Goal: Task Accomplishment & Management: Use online tool/utility

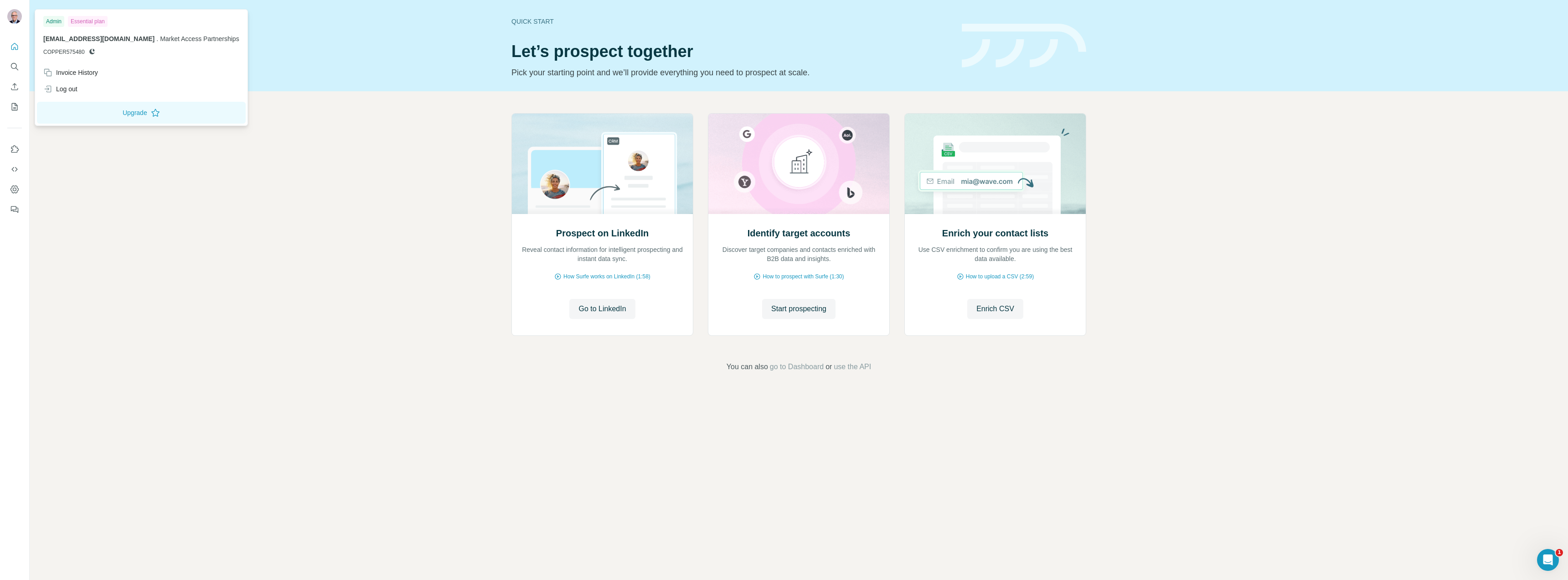
click at [11, 16] on img at bounding box center [14, 16] width 14 height 14
click at [11, 19] on img at bounding box center [14, 16] width 14 height 14
click at [91, 19] on div "Essential plan" at bounding box center [88, 21] width 40 height 11
click at [65, 77] on div "Invoice History" at bounding box center [71, 72] width 55 height 9
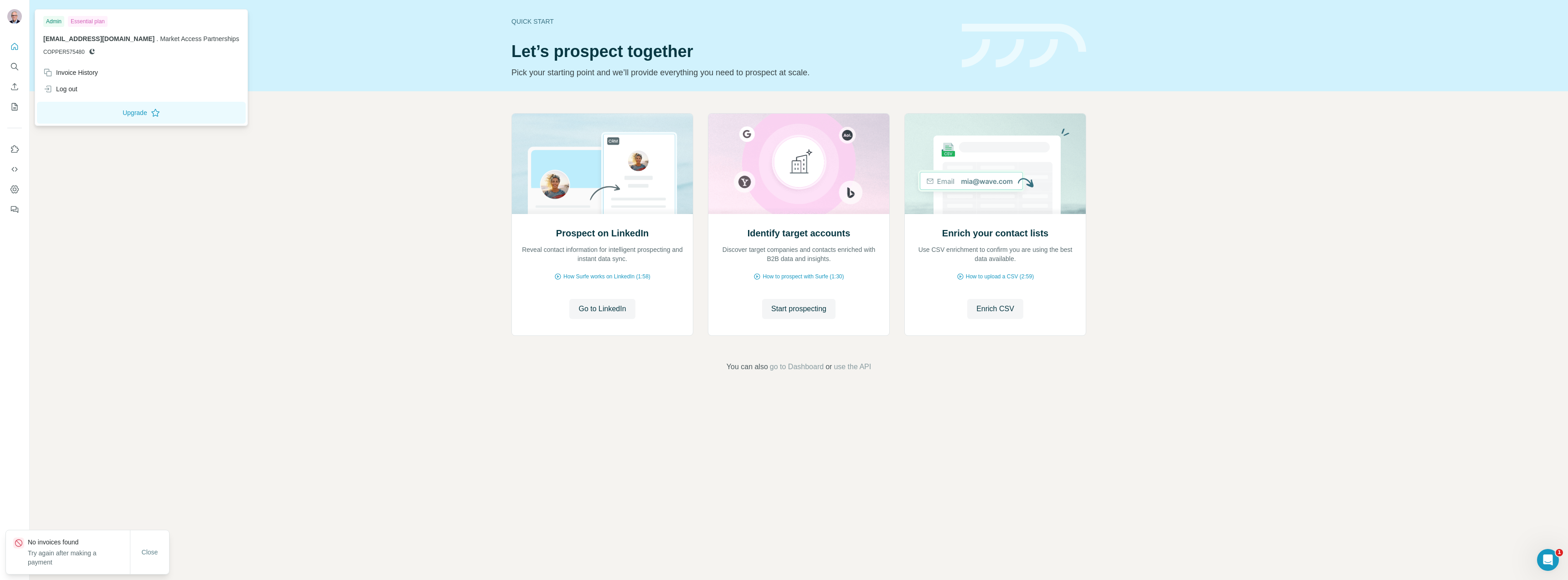
click at [65, 77] on div "Invoice History" at bounding box center [71, 72] width 55 height 9
click at [17, 191] on icon "Dashboard" at bounding box center [14, 189] width 8 height 8
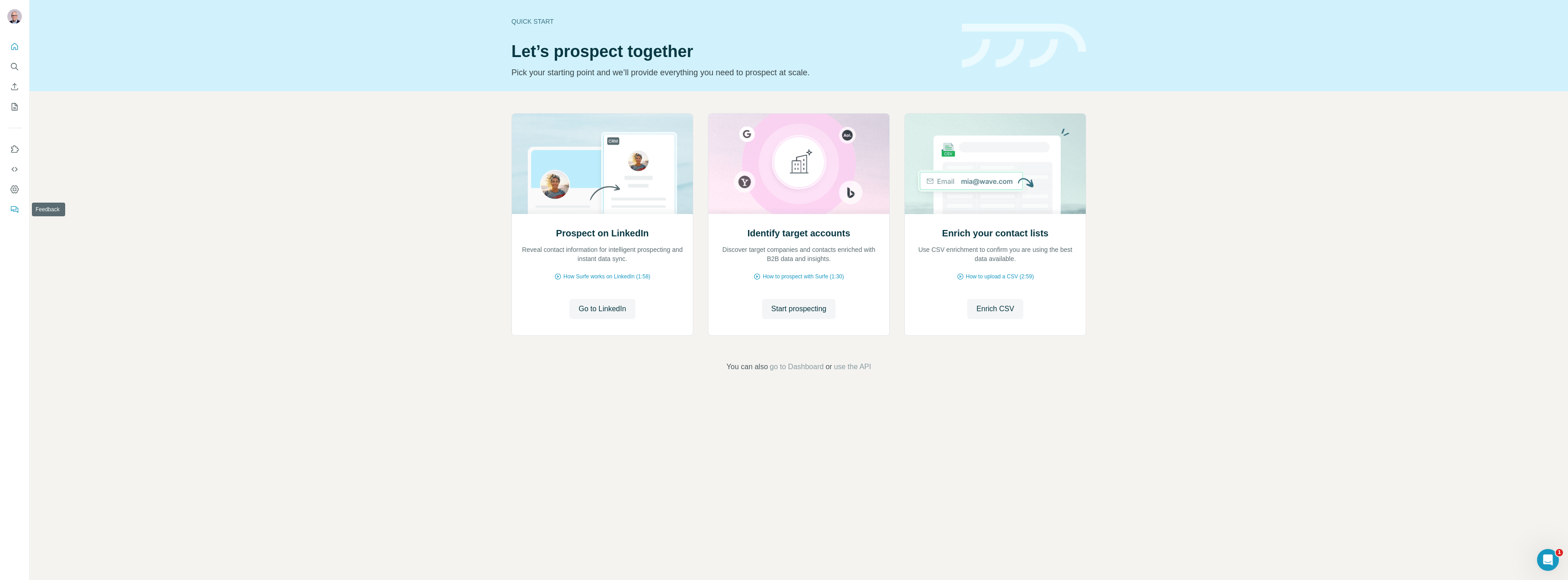
click at [10, 211] on icon "Feedback" at bounding box center [14, 209] width 9 height 9
click at [13, 168] on icon "Use Surfe API" at bounding box center [14, 168] width 9 height 9
click at [16, 149] on icon "Use Surfe on LinkedIn" at bounding box center [14, 149] width 9 height 9
click at [10, 109] on icon "My lists" at bounding box center [14, 106] width 9 height 9
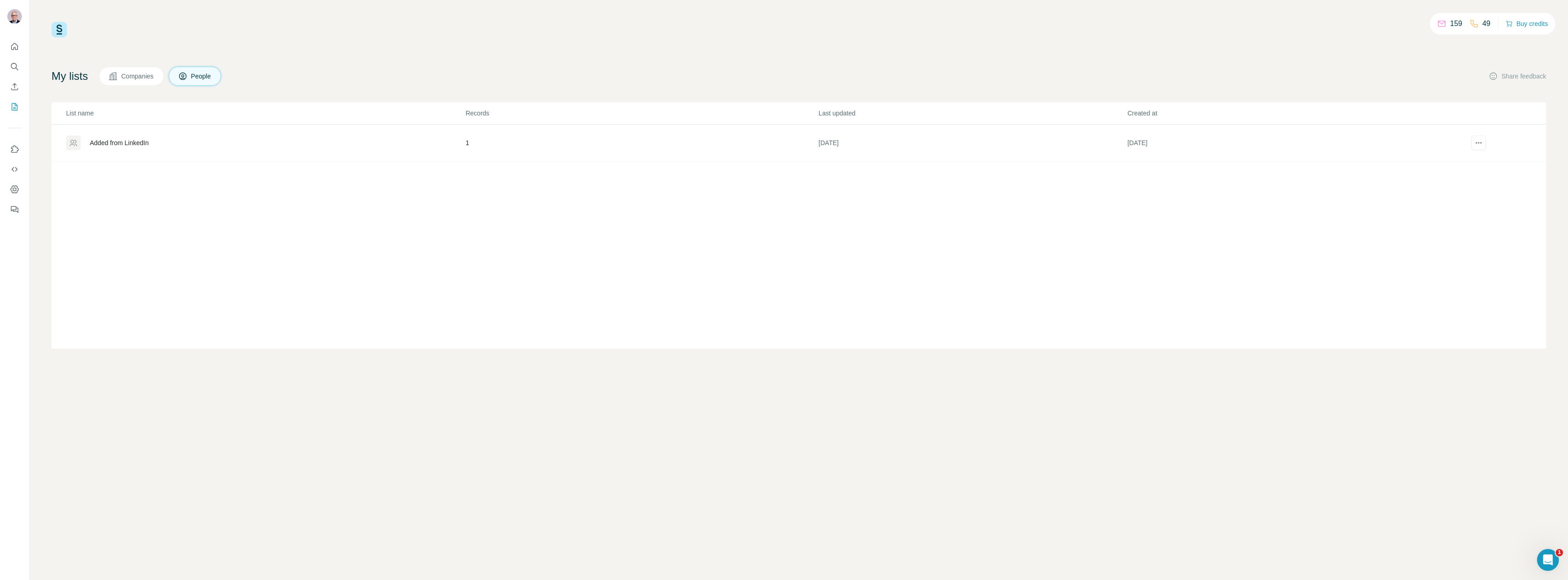
click at [146, 139] on div "Added from LinkedIn" at bounding box center [119, 142] width 59 height 9
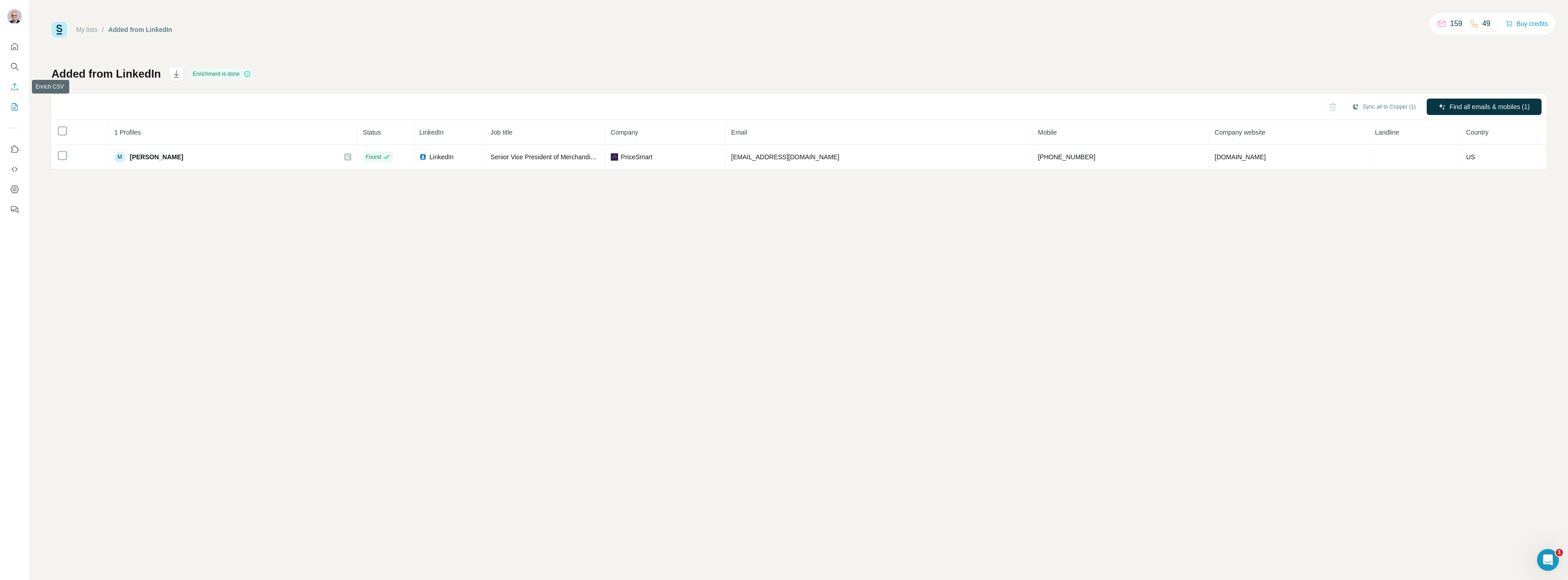
click at [16, 85] on icon "Enrich CSV" at bounding box center [14, 86] width 9 height 9
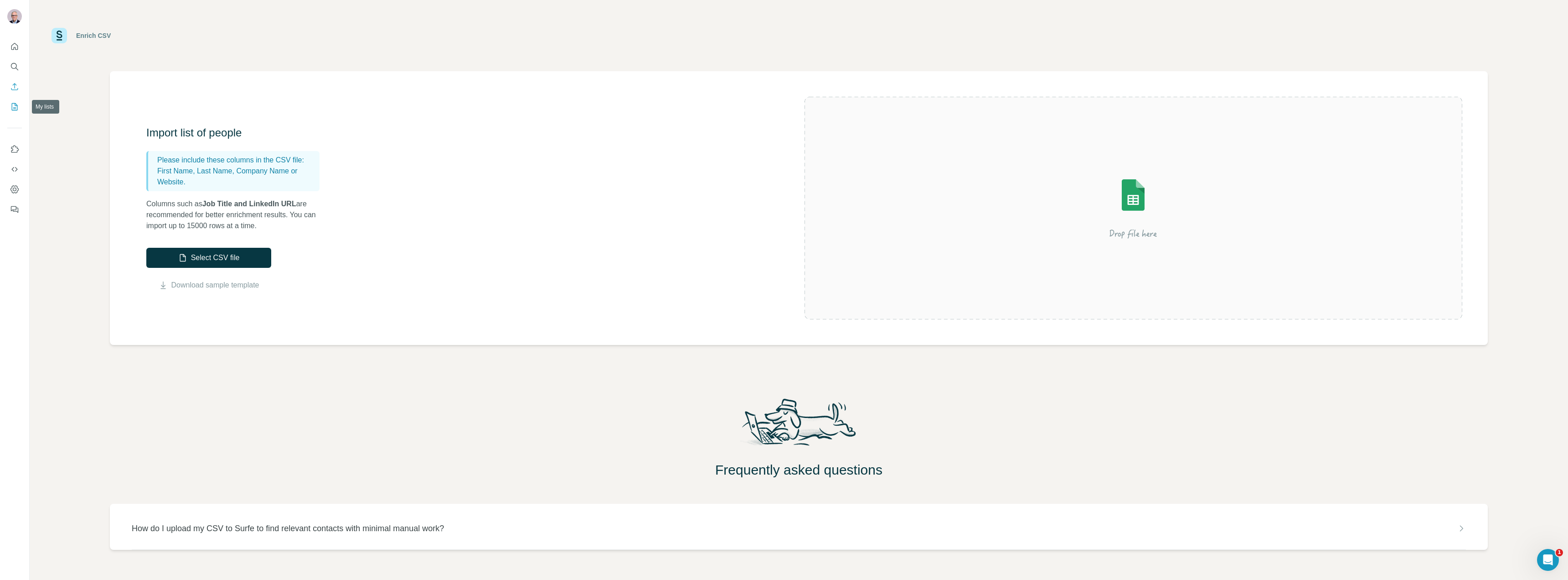
click at [13, 104] on icon "My lists" at bounding box center [14, 106] width 9 height 9
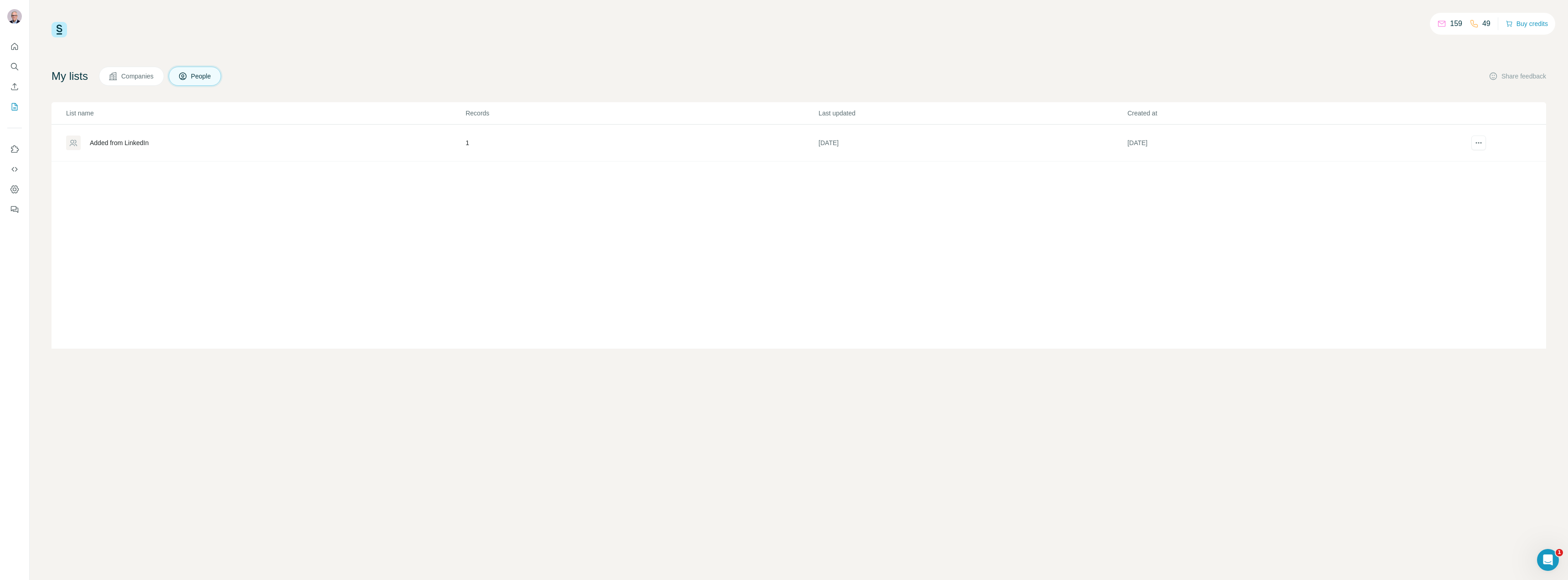
click at [342, 79] on div "My lists Companies People Share feedback" at bounding box center [799, 76] width 1495 height 19
click at [111, 146] on div "Added from LinkedIn" at bounding box center [119, 142] width 59 height 9
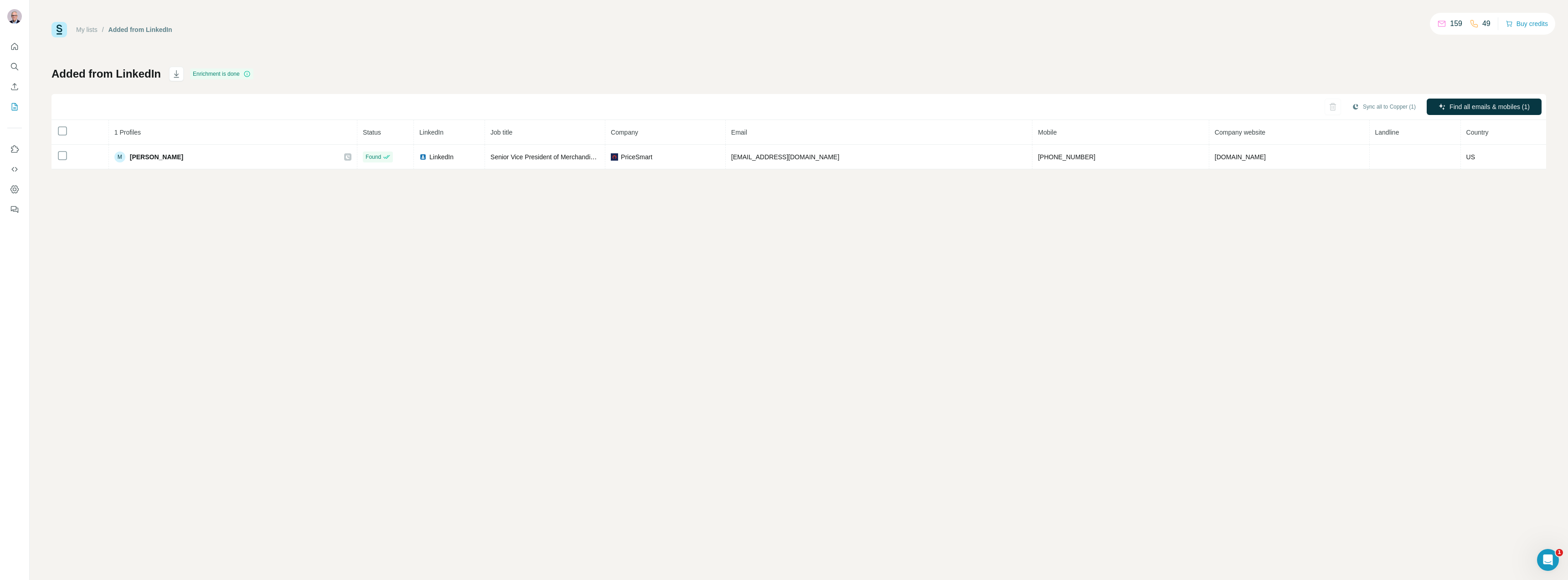
click at [91, 30] on link "My lists" at bounding box center [87, 29] width 21 height 7
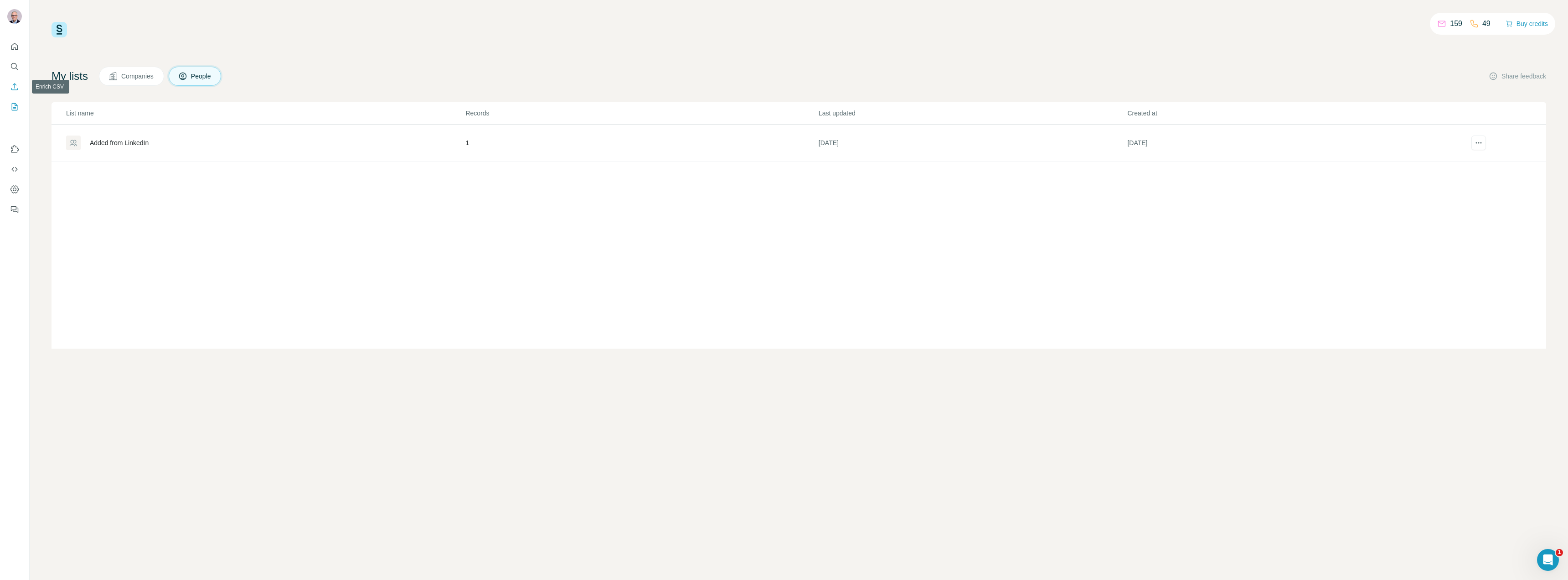
click at [17, 86] on icon "Enrich CSV" at bounding box center [14, 86] width 9 height 9
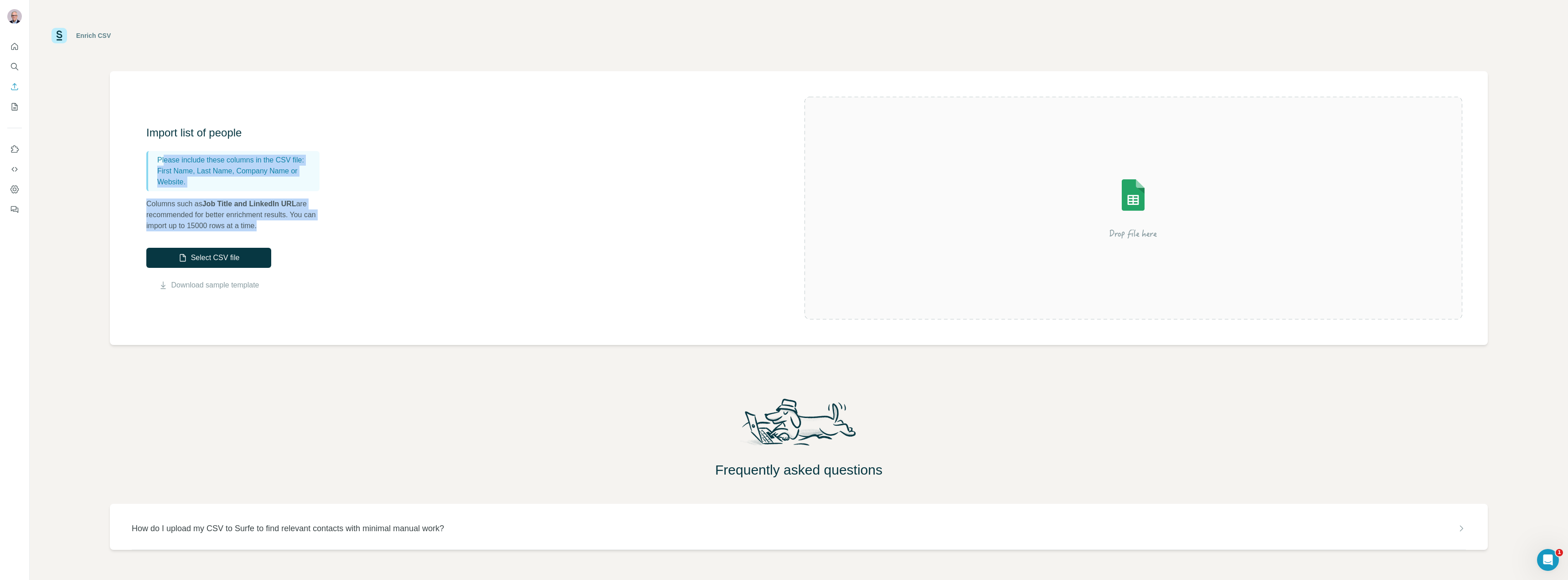
drag, startPoint x: 164, startPoint y: 159, endPoint x: 275, endPoint y: 225, distance: 129.1
click at [275, 225] on div "Import list of people Please include these columns in the CSV file: First Name,…" at bounding box center [237, 178] width 183 height 106
click at [275, 225] on p "Columns such as Job Title and LinkedIn URL are recommended for better enrichmen…" at bounding box center [237, 215] width 183 height 33
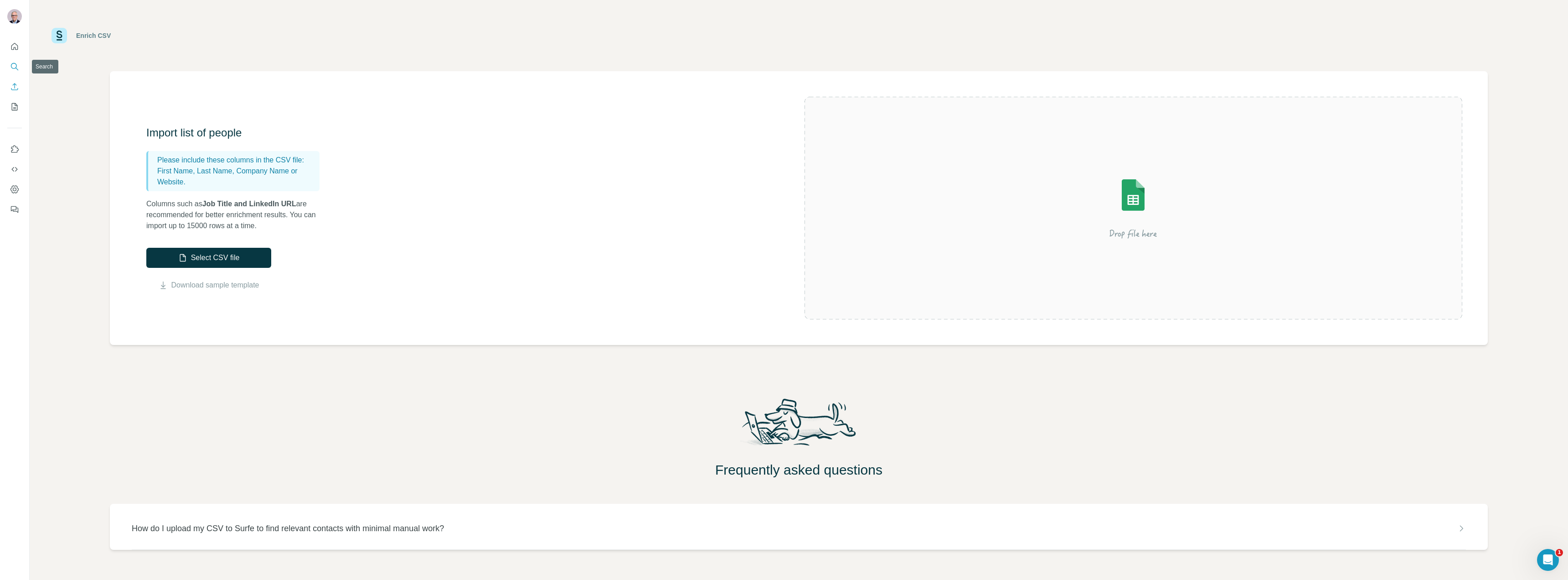
click at [11, 64] on icon "Search" at bounding box center [14, 66] width 9 height 9
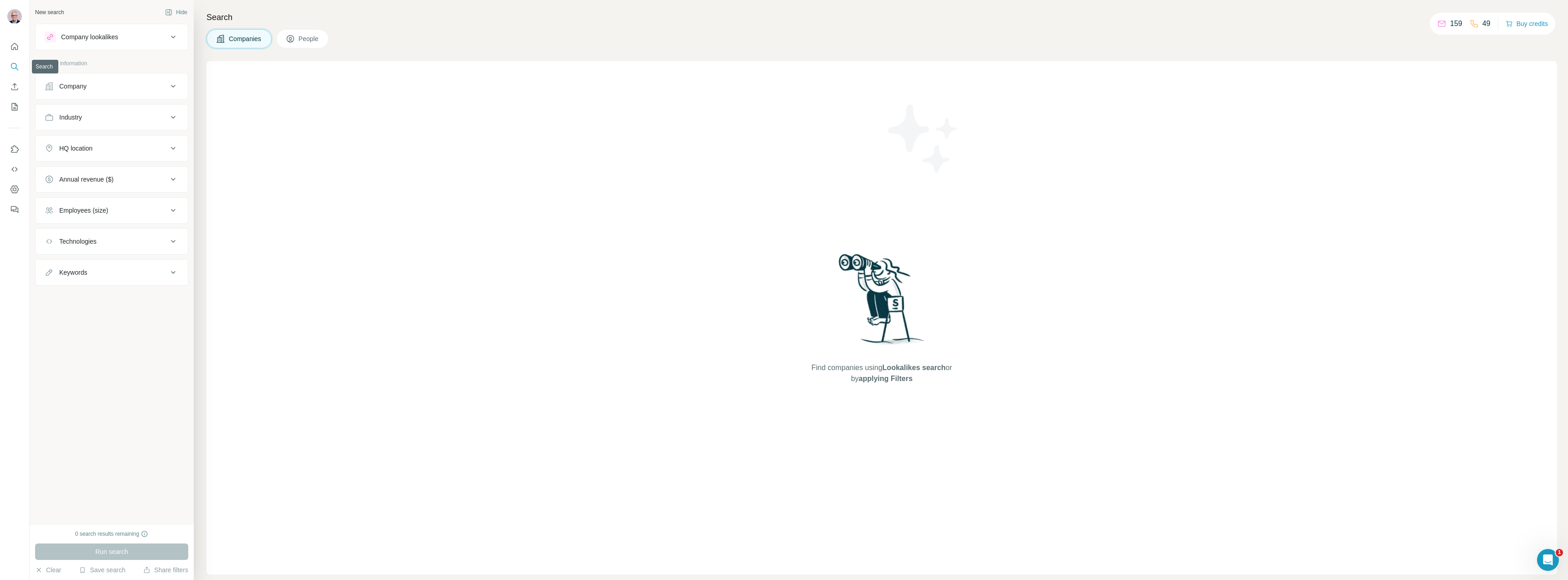
click at [17, 67] on icon "Search" at bounding box center [14, 66] width 9 height 9
click at [16, 48] on icon "Quick start" at bounding box center [14, 46] width 7 height 7
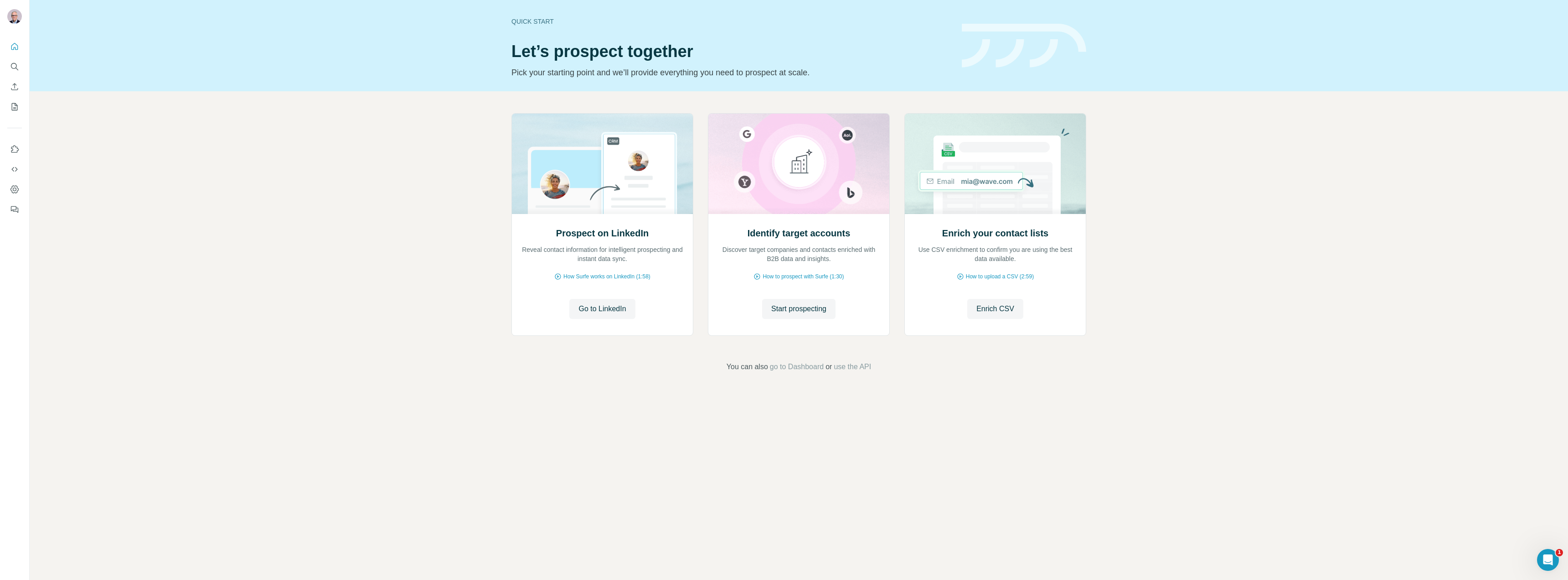
click at [779, 309] on span "Start prospecting" at bounding box center [799, 309] width 55 height 11
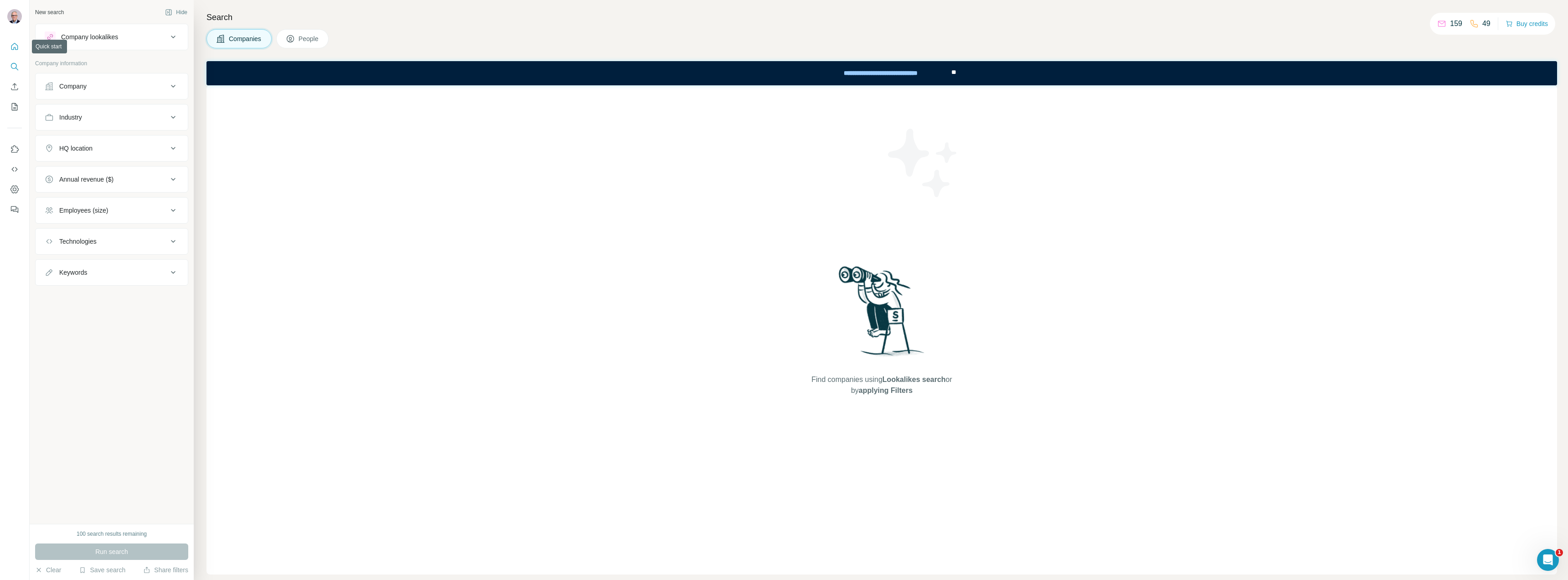
click at [17, 45] on icon "Quick start" at bounding box center [14, 46] width 7 height 7
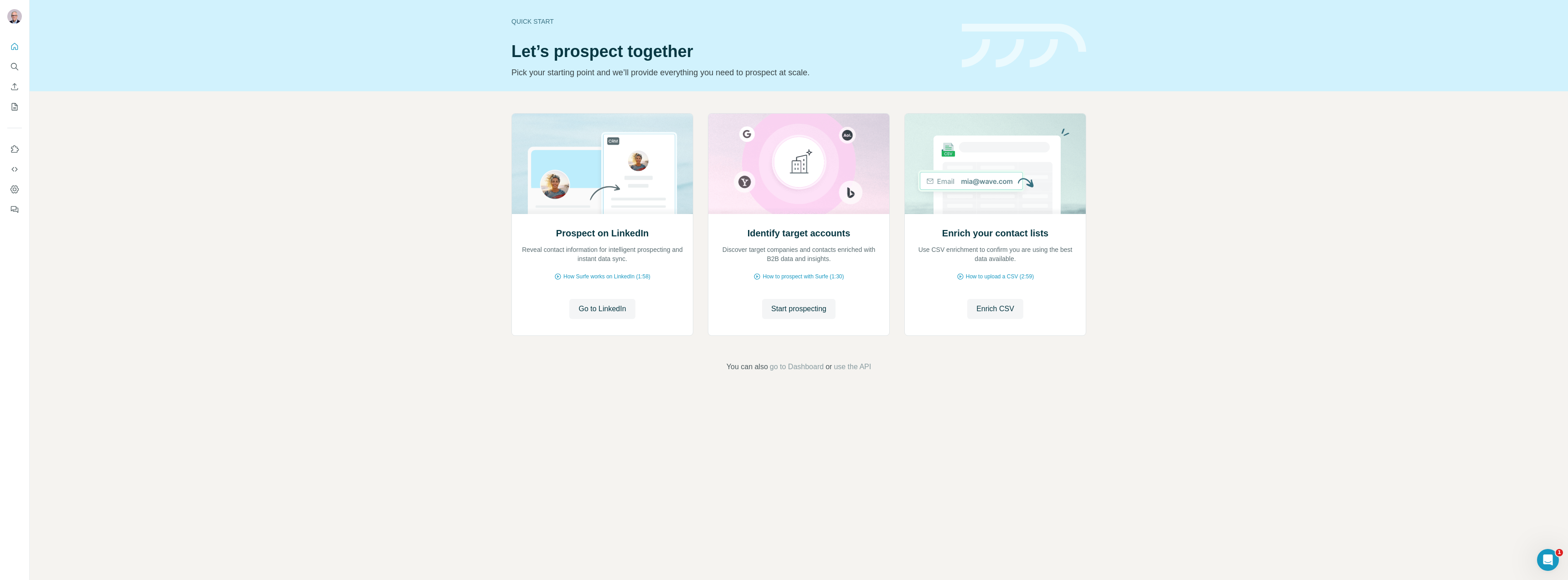
click at [998, 311] on span "Enrich CSV" at bounding box center [996, 309] width 38 height 11
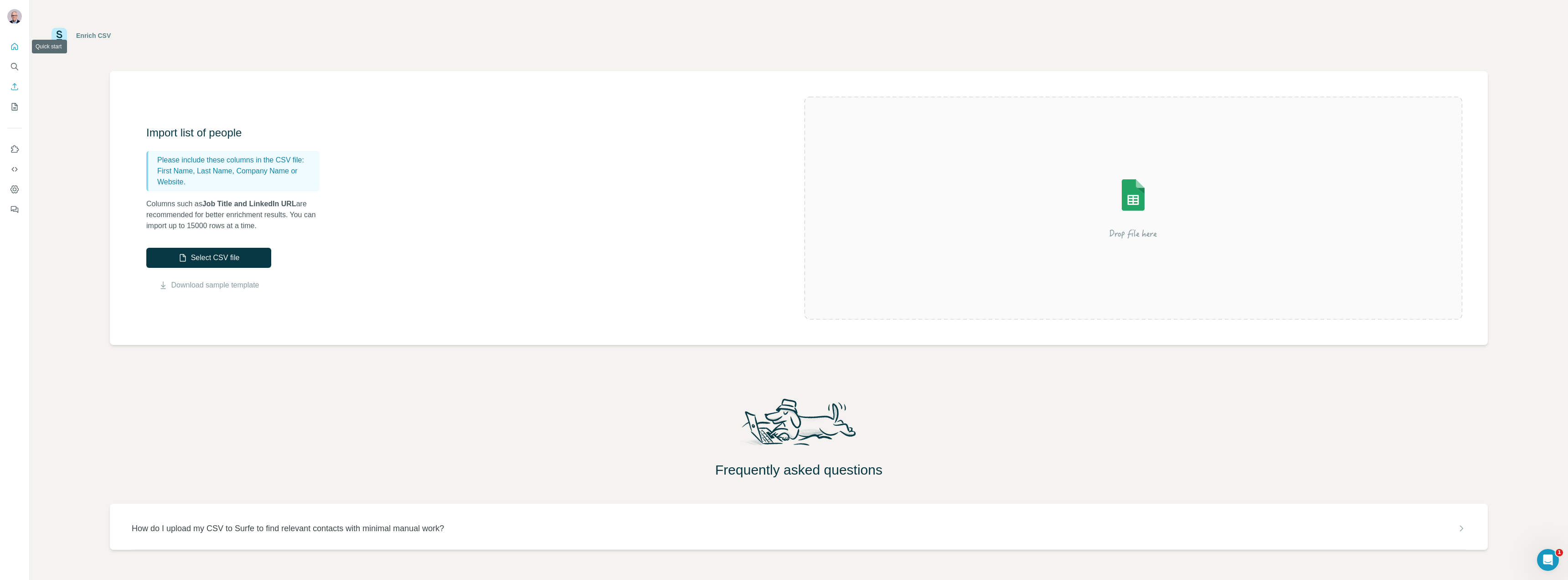
click at [13, 41] on button "Quick start" at bounding box center [14, 46] width 14 height 17
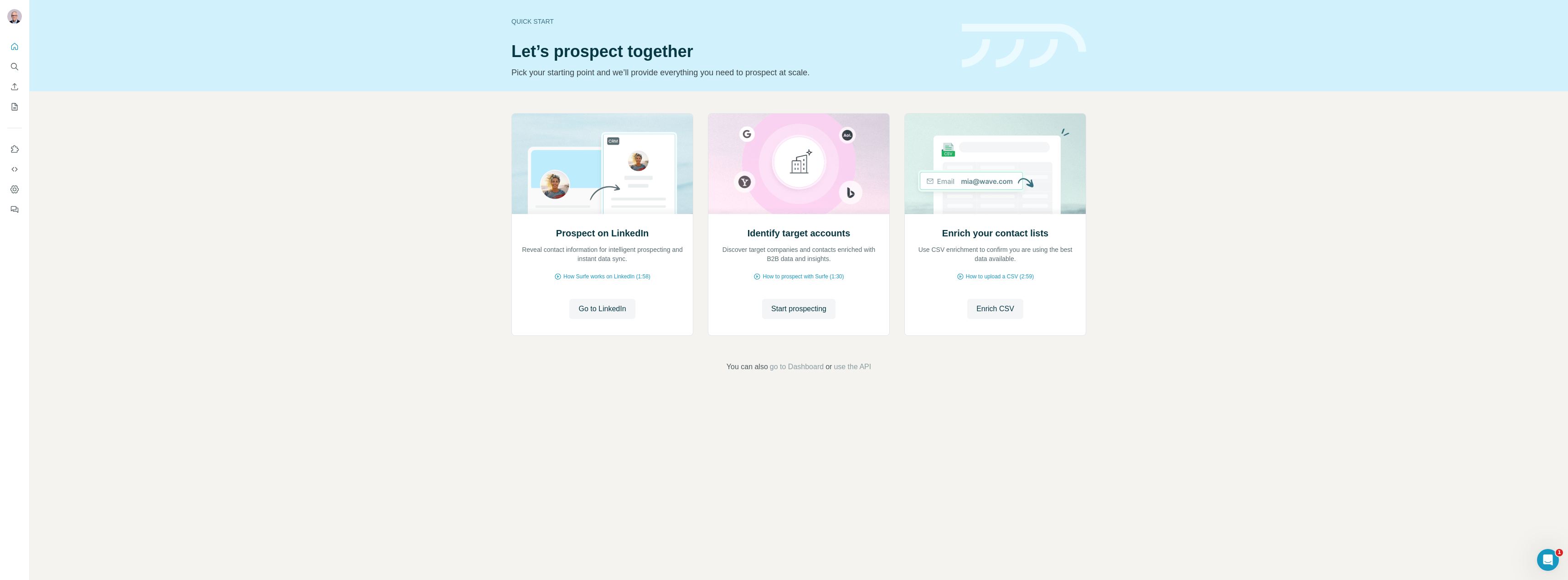
click at [857, 369] on span "use the API" at bounding box center [852, 367] width 37 height 11
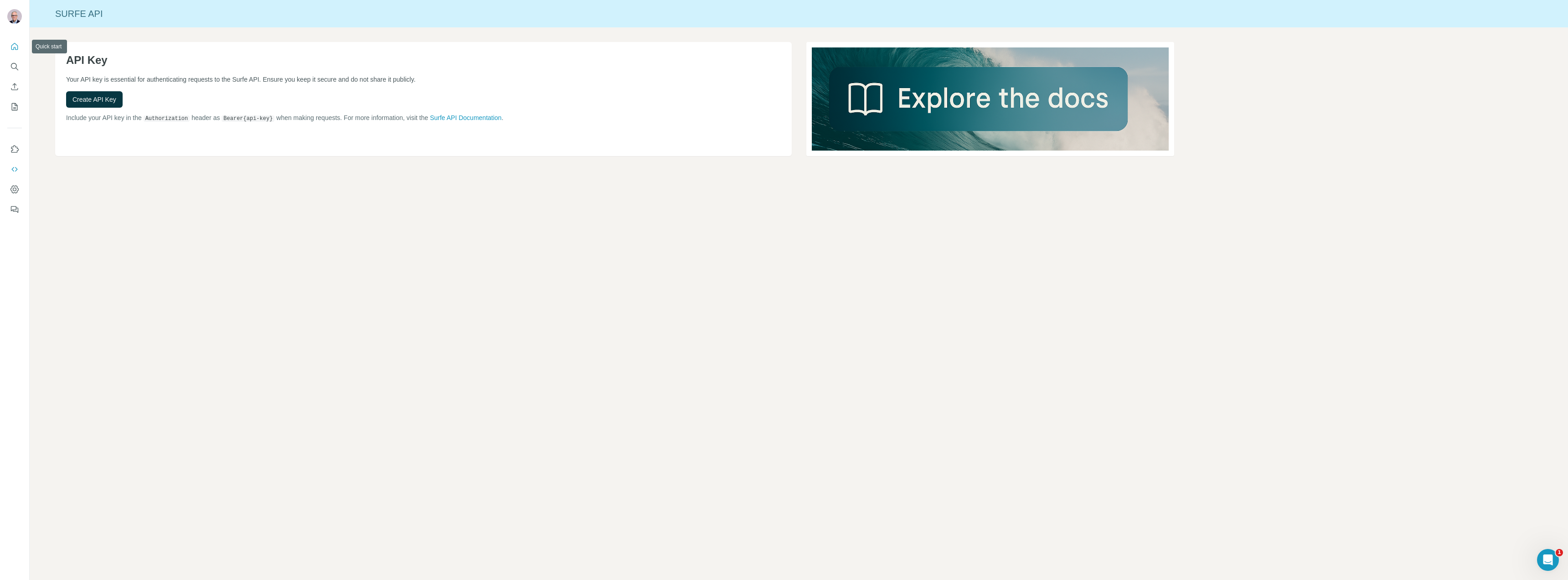
click at [14, 47] on icon "Quick start" at bounding box center [14, 46] width 9 height 9
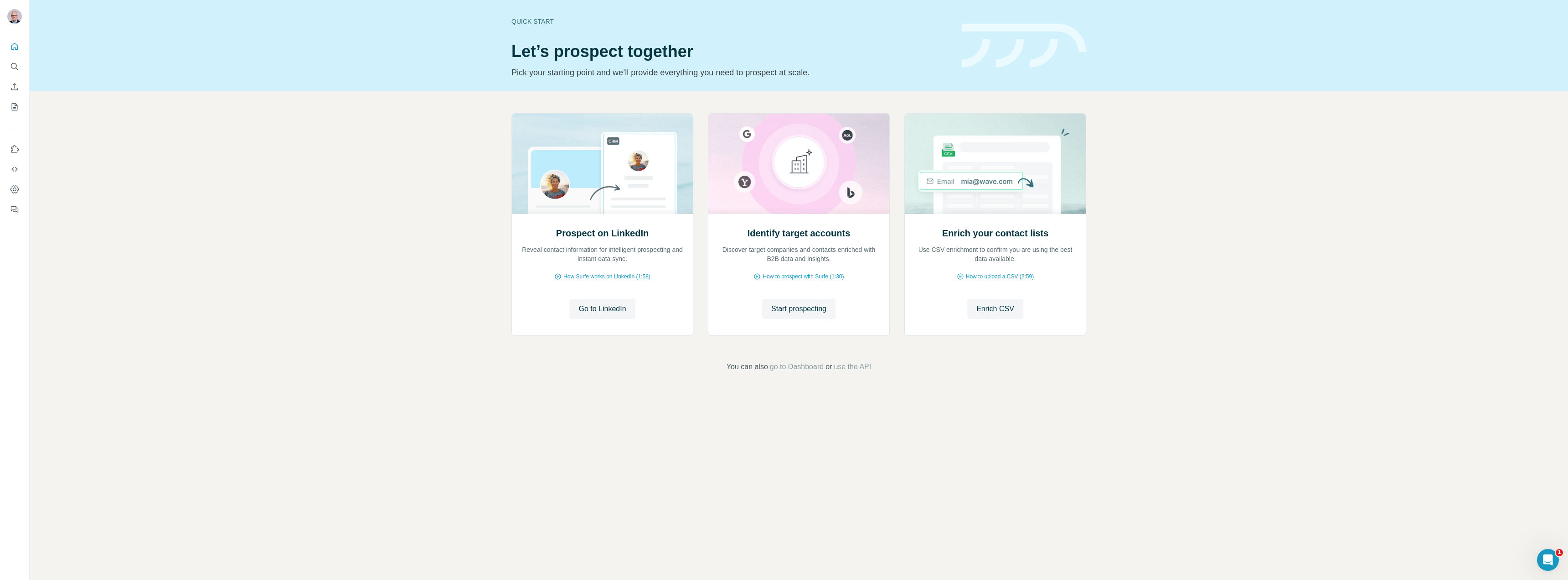
click at [789, 367] on span "go to Dashboard" at bounding box center [797, 367] width 54 height 11
